Goal: Task Accomplishment & Management: Use online tool/utility

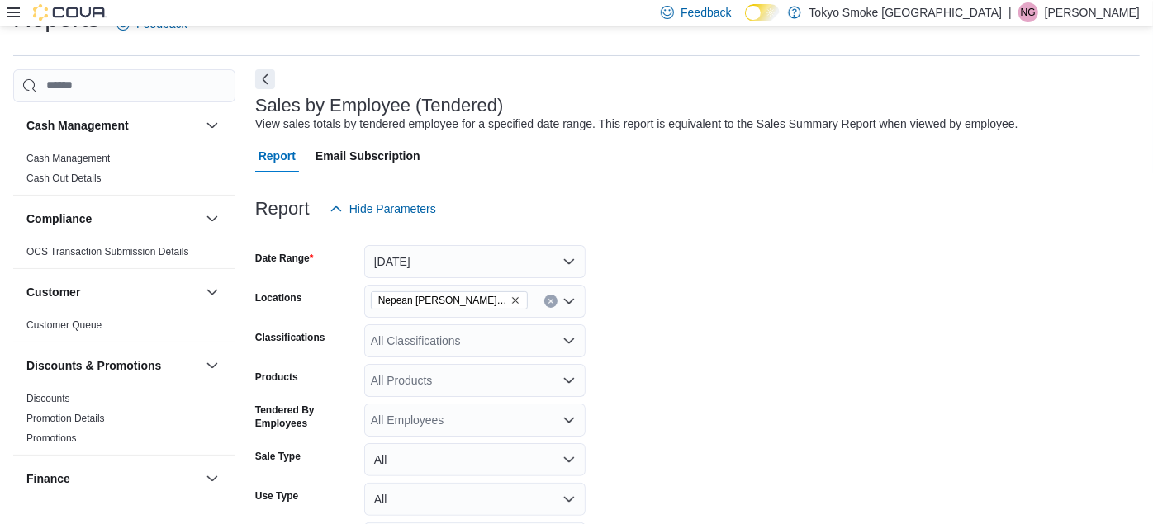
scroll to position [496, 0]
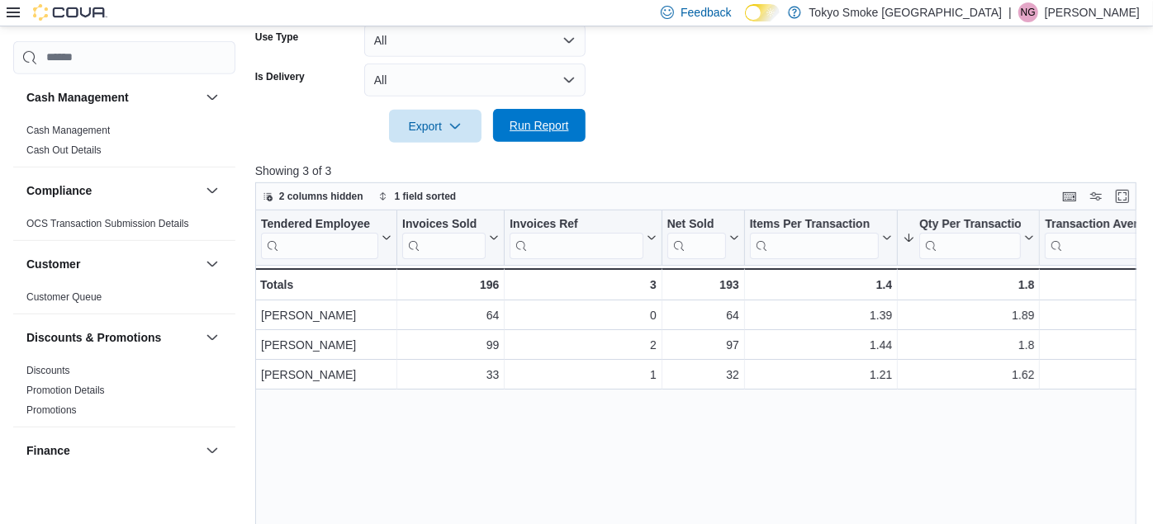
click at [512, 130] on span "Run Report" at bounding box center [539, 125] width 59 height 17
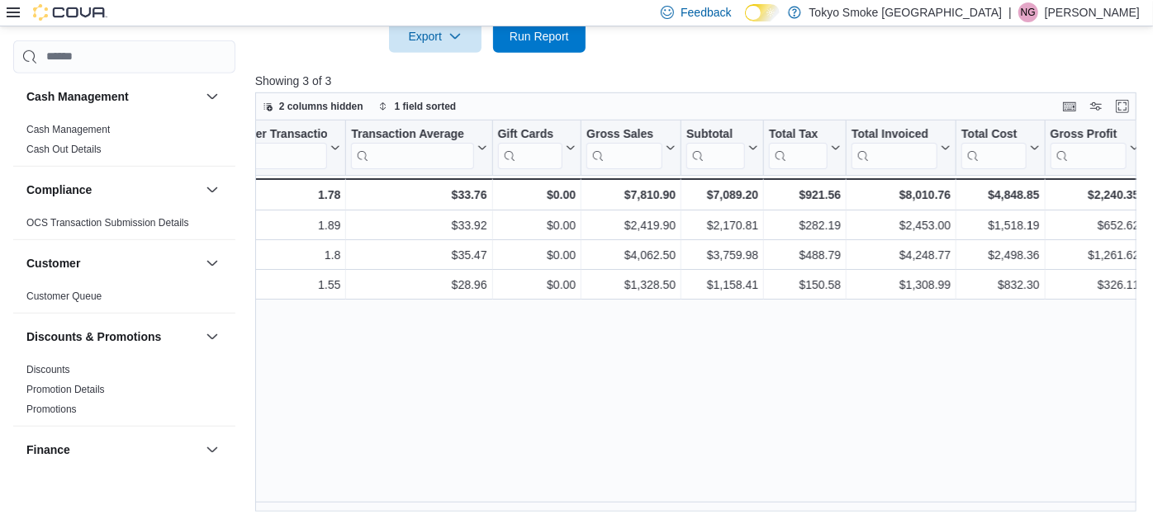
scroll to position [0, 0]
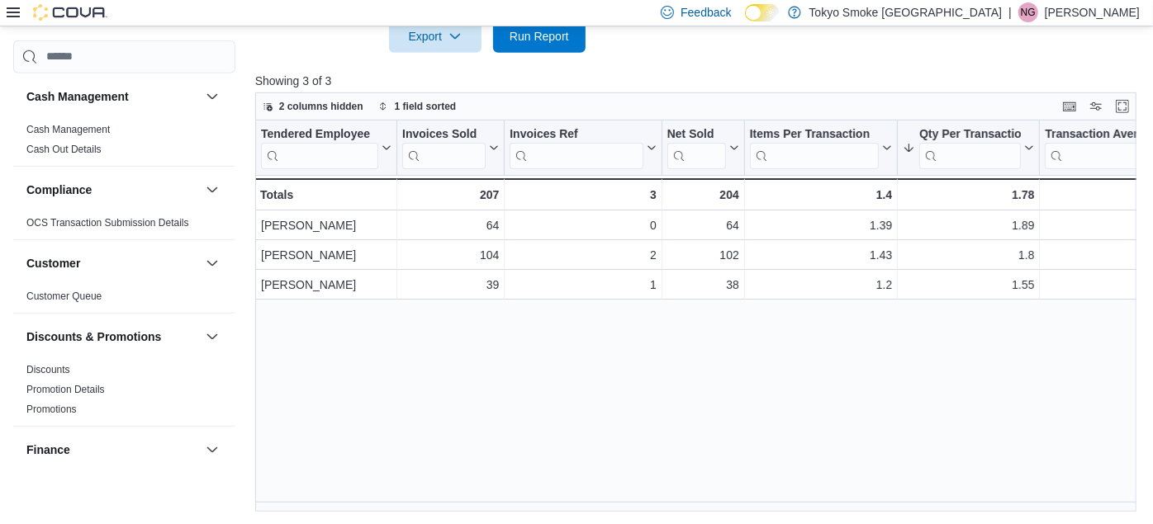
click at [623, 407] on div "Tendered Employee Click to view column header actions Invoices Sold Click to vi…" at bounding box center [700, 317] width 890 height 392
click at [533, 36] on span "Run Report" at bounding box center [539, 35] width 59 height 17
click at [453, 398] on div "Tendered Employee Click to view column header actions Invoices Sold Click to vi…" at bounding box center [700, 317] width 890 height 392
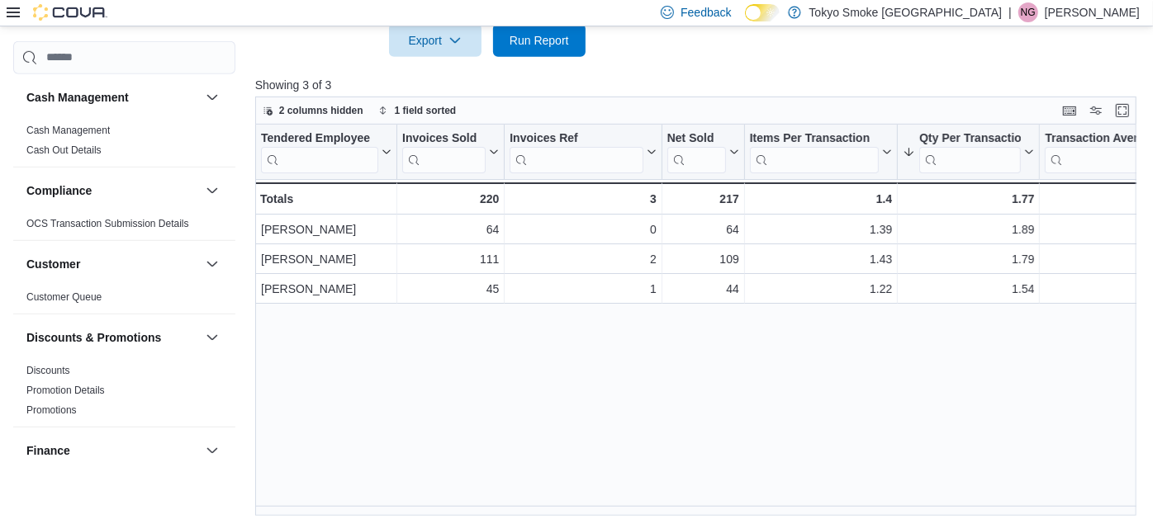
scroll to position [586, 0]
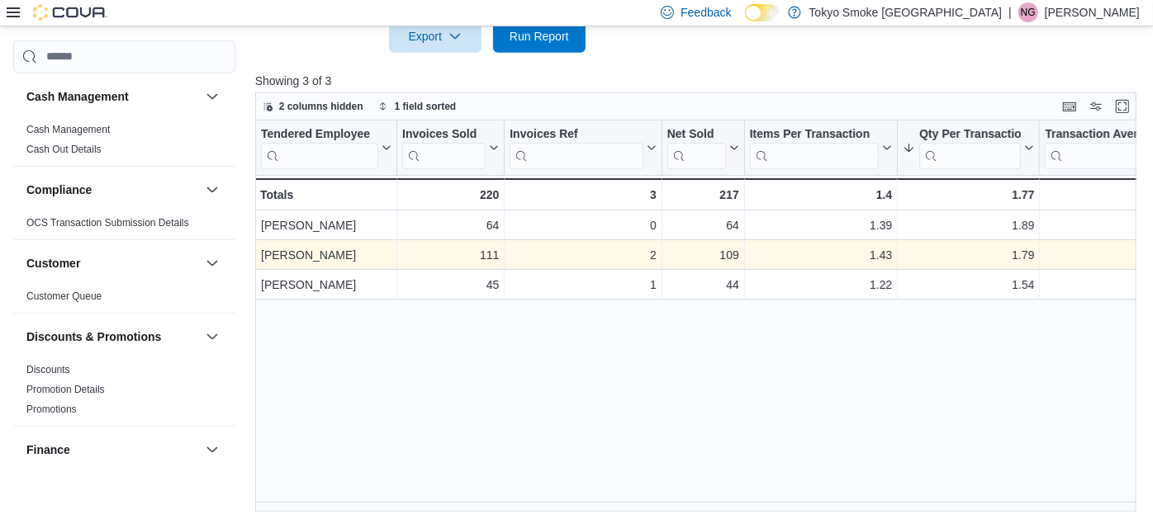
drag, startPoint x: 699, startPoint y: 257, endPoint x: 679, endPoint y: 257, distance: 20.6
click at [679, 257] on div "Showing 3 of 3 2 columns hidden 1 field sorted Tendered Employee Click to view …" at bounding box center [700, 292] width 890 height 439
click at [679, 257] on div "109" at bounding box center [703, 255] width 72 height 20
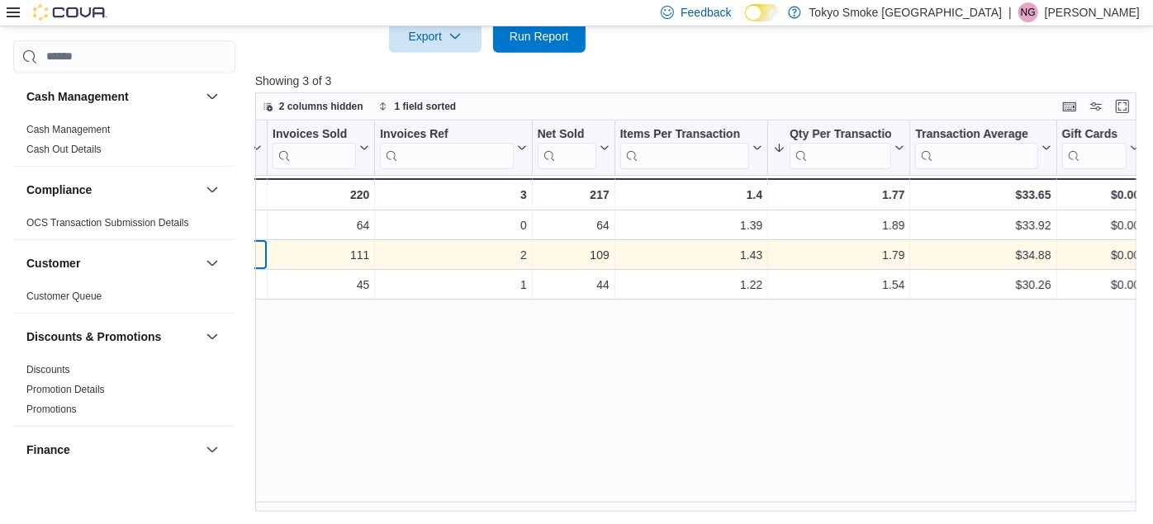
scroll to position [0, 0]
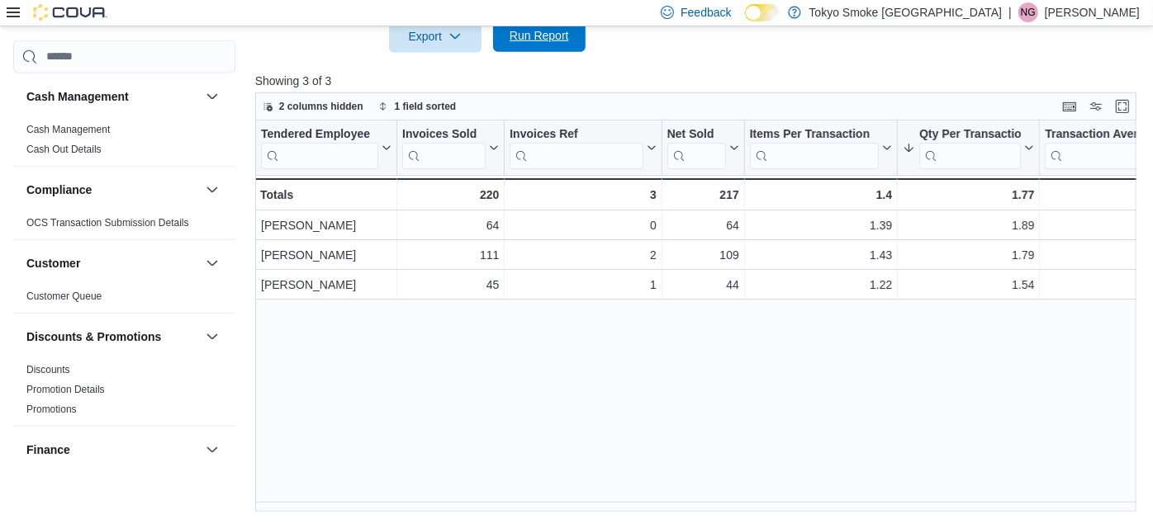
click at [543, 40] on span "Run Report" at bounding box center [539, 35] width 59 height 17
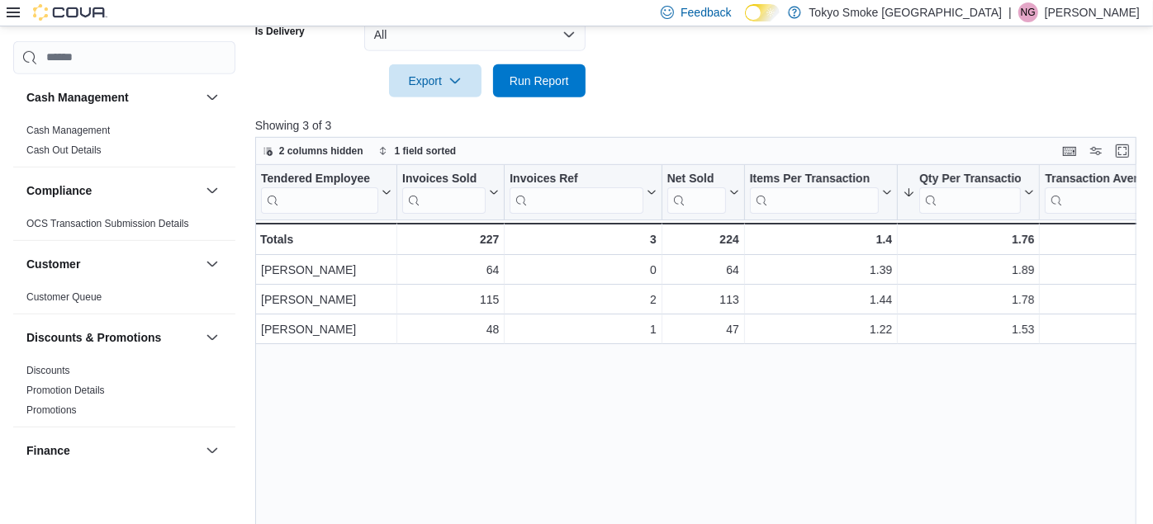
scroll to position [586, 0]
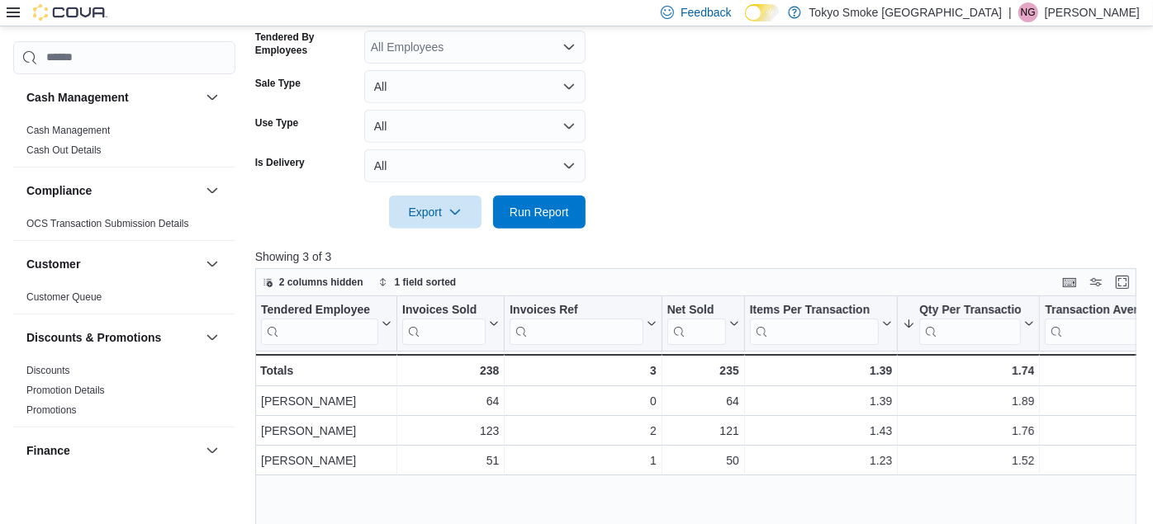
scroll to position [586, 0]
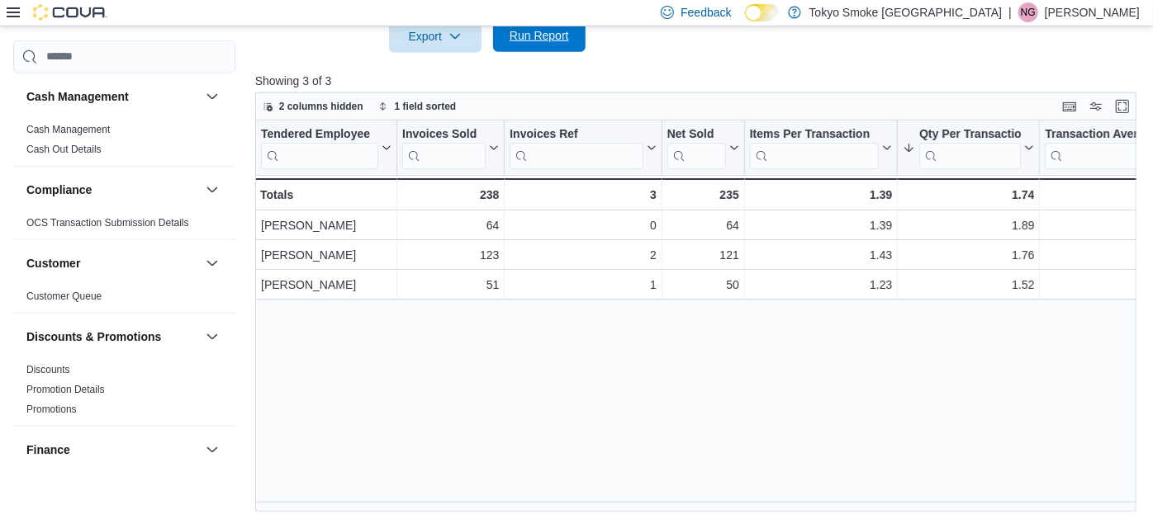
click at [564, 45] on span "Run Report" at bounding box center [539, 35] width 73 height 33
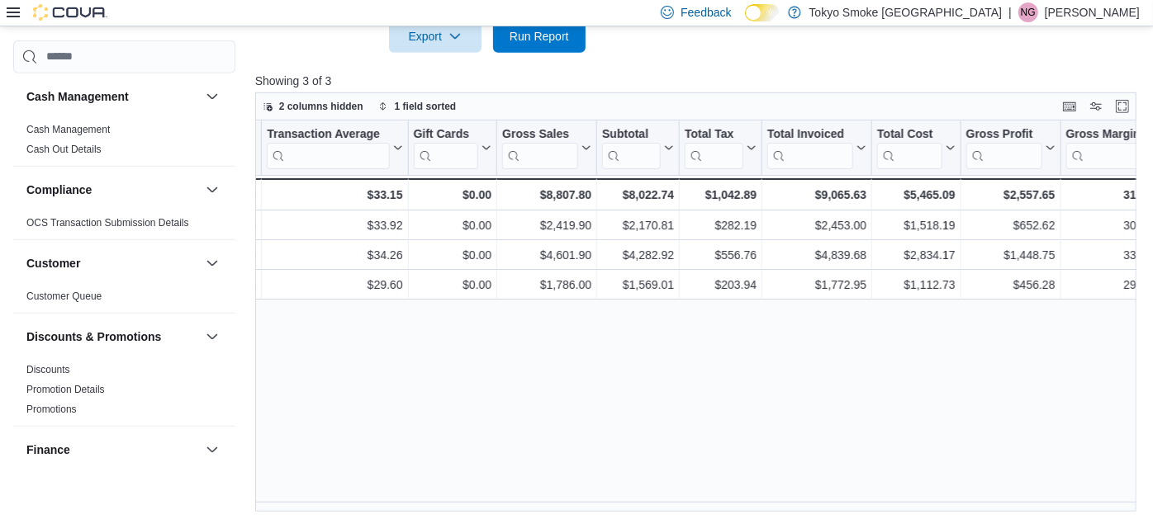
scroll to position [0, 0]
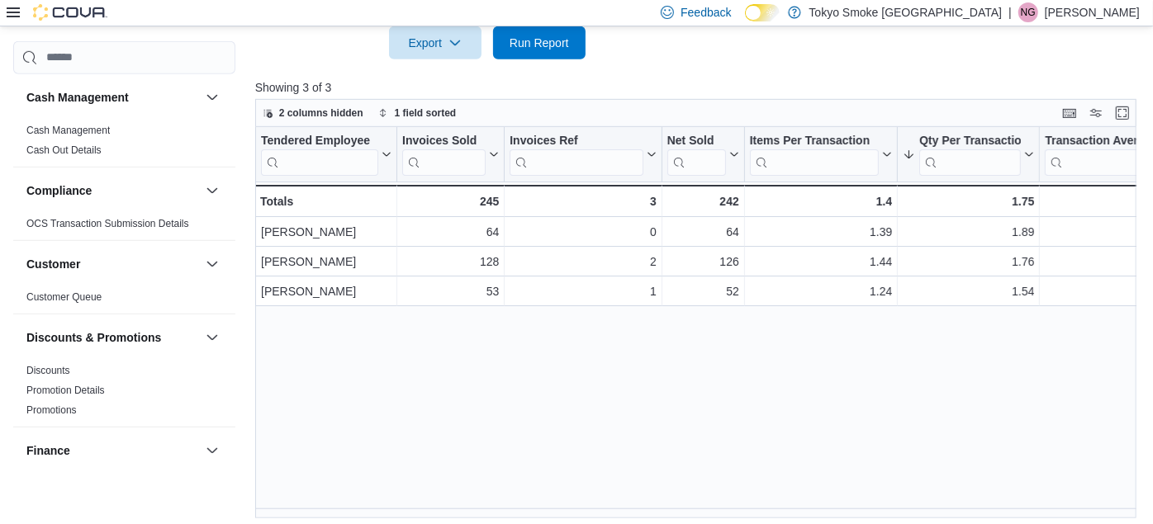
scroll to position [586, 0]
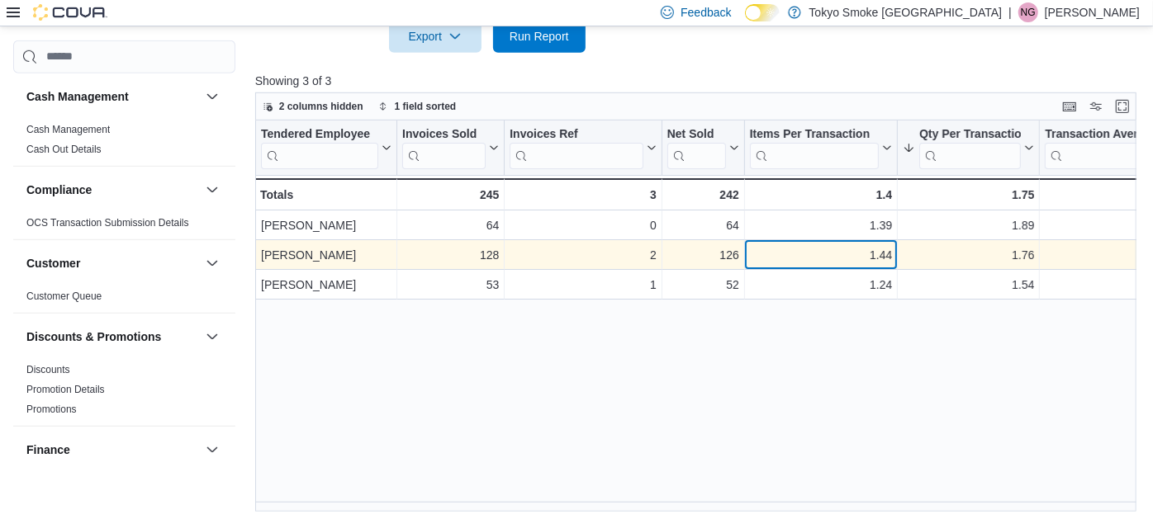
click at [823, 262] on div "1.44" at bounding box center [821, 255] width 143 height 20
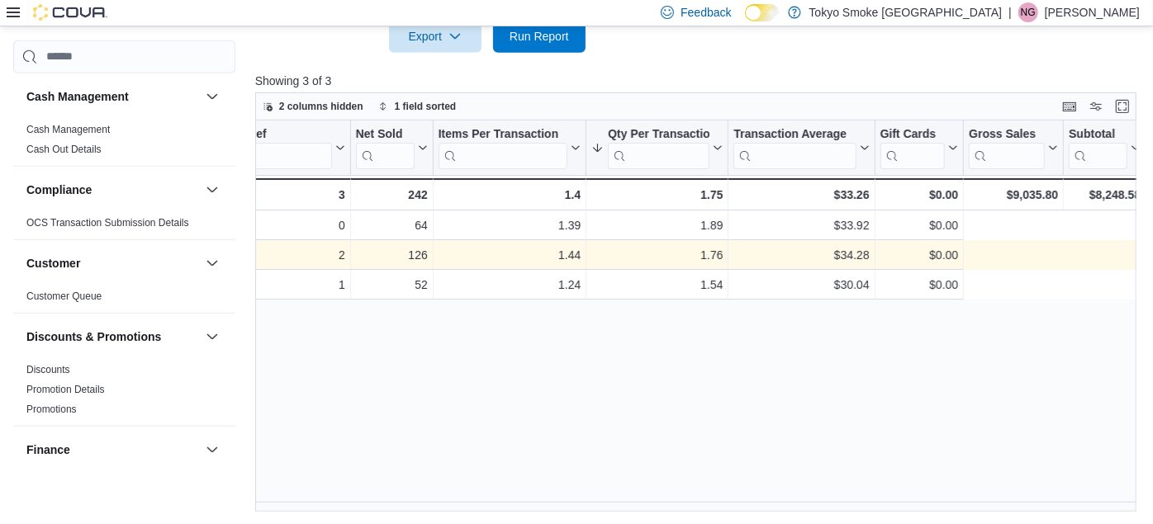
scroll to position [0, 0]
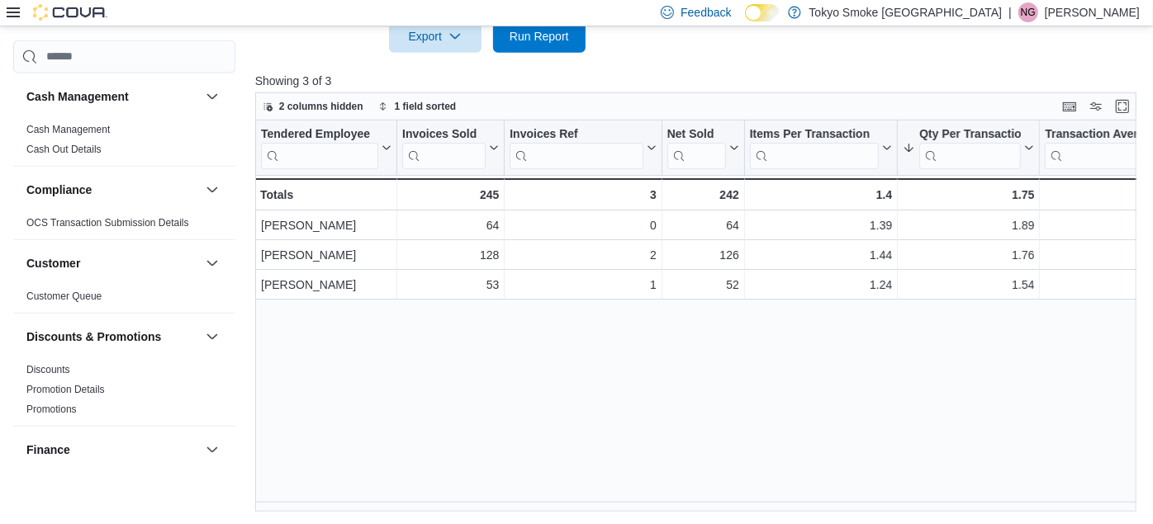
click at [615, 471] on div "Tendered Employee Click to view column header actions Invoices Sold Click to vi…" at bounding box center [700, 317] width 890 height 392
click at [563, 35] on span "Run Report" at bounding box center [539, 35] width 59 height 17
click at [557, 47] on span "Run Report" at bounding box center [539, 35] width 73 height 33
click at [519, 49] on span "Run Report" at bounding box center [539, 35] width 73 height 33
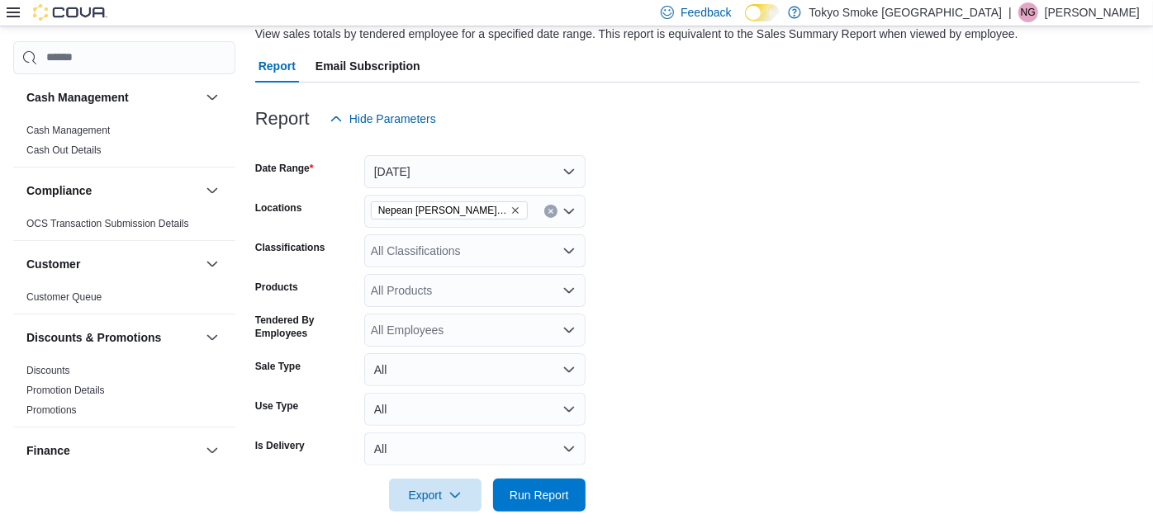
click at [820, 113] on div "Report Hide Parameters" at bounding box center [697, 118] width 884 height 33
click at [524, 485] on span "Run Report" at bounding box center [539, 494] width 73 height 33
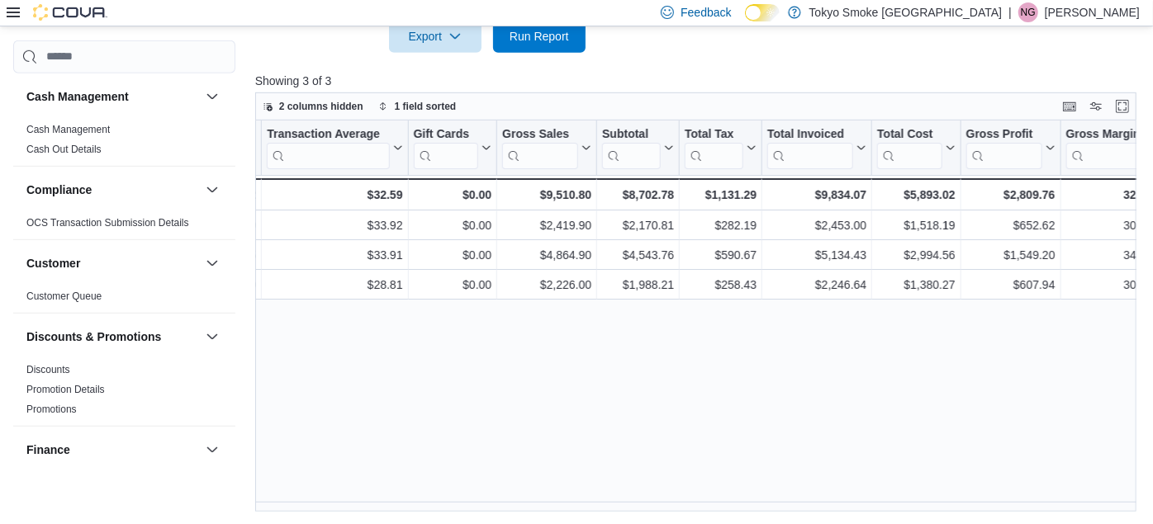
scroll to position [0, 0]
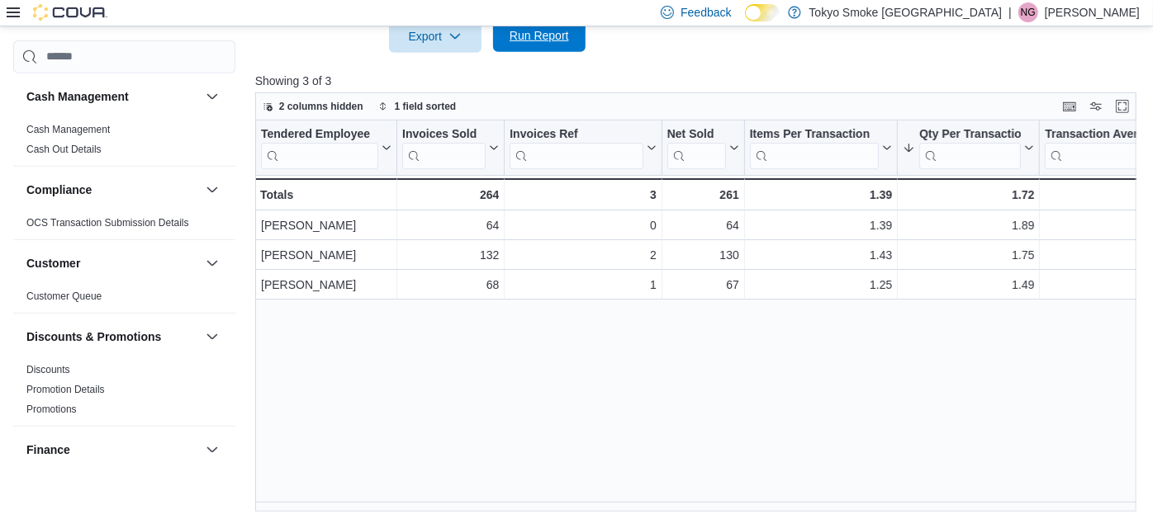
click at [516, 33] on span "Run Report" at bounding box center [539, 35] width 59 height 17
click at [569, 44] on span "Run Report" at bounding box center [539, 35] width 73 height 33
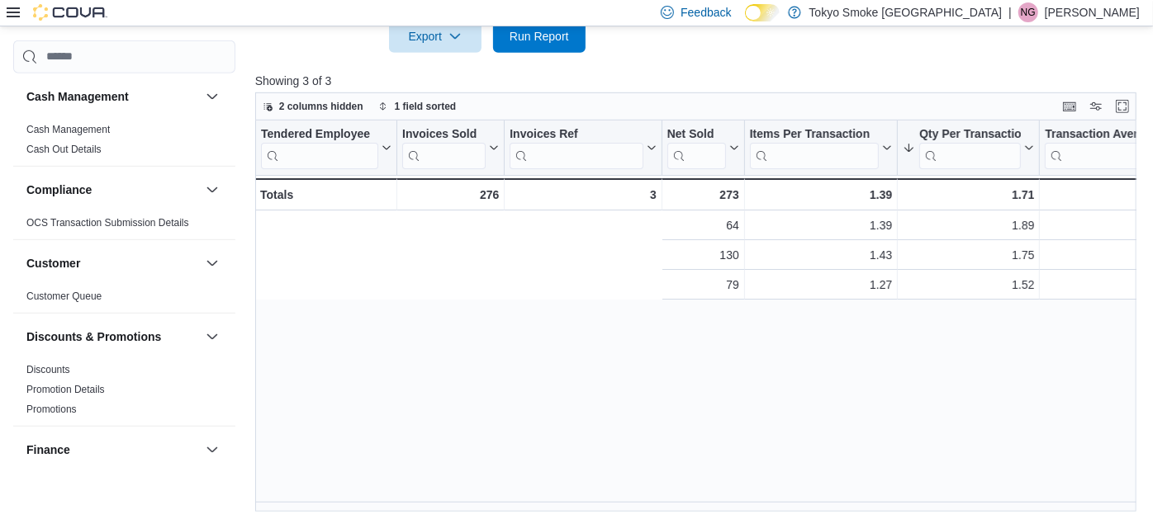
scroll to position [0, 778]
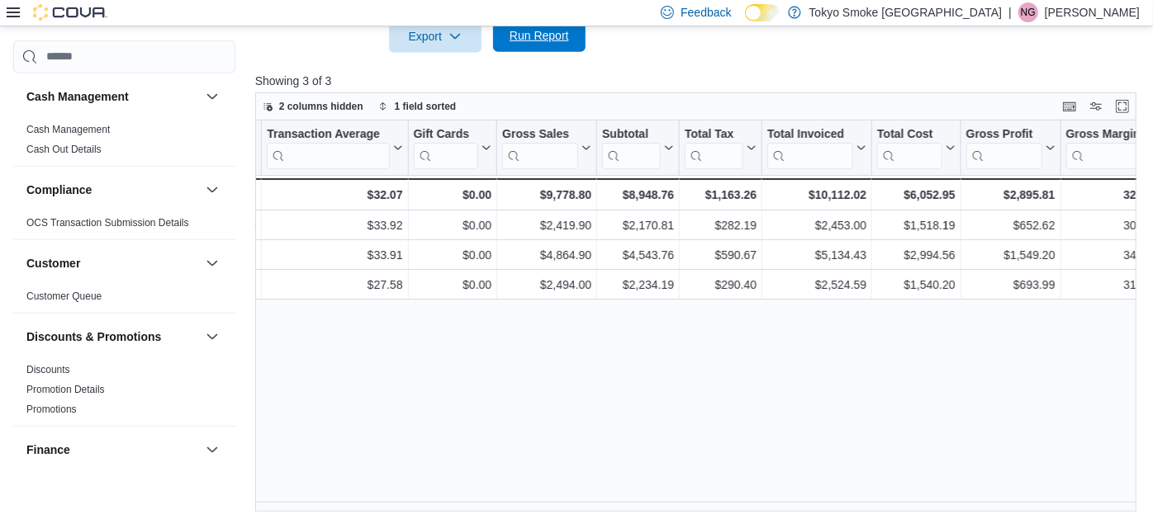
click at [521, 47] on span "Run Report" at bounding box center [539, 35] width 73 height 33
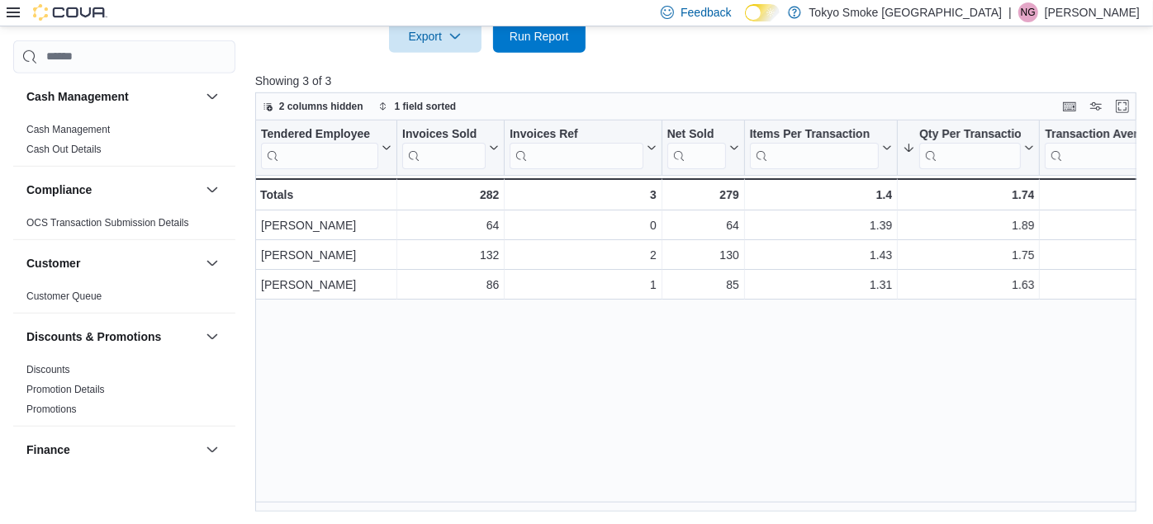
scroll to position [0, 0]
click at [545, 43] on span "Run Report" at bounding box center [539, 35] width 73 height 33
click at [546, 445] on div "Tendered Employee Click to view column header actions Invoices Sold Click to vi…" at bounding box center [700, 317] width 890 height 392
click at [540, 36] on span "Run Report" at bounding box center [539, 35] width 59 height 17
click at [467, 408] on div "Tendered Employee Click to view column header actions Invoices Sold Click to vi…" at bounding box center [700, 317] width 890 height 392
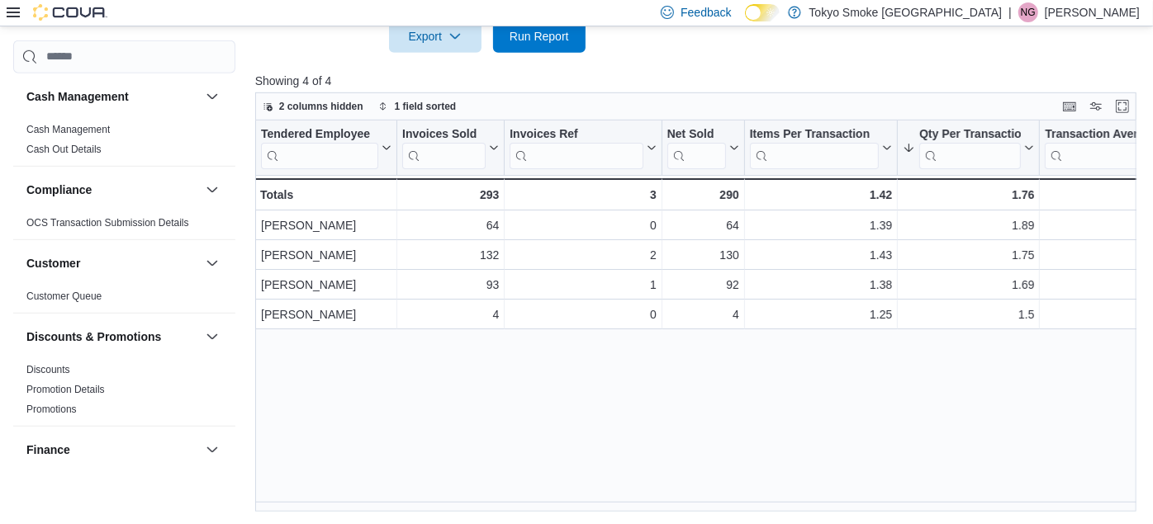
click at [1081, 12] on p "Nadine Guindon" at bounding box center [1092, 12] width 95 height 20
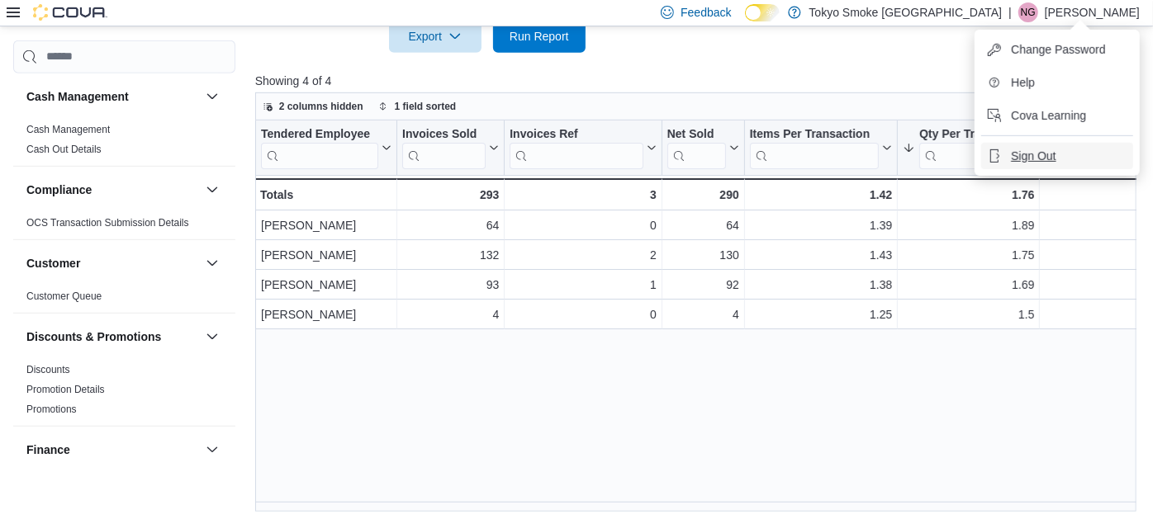
click at [1034, 155] on span "Sign Out" at bounding box center [1033, 156] width 45 height 17
